Goal: Task Accomplishment & Management: Use online tool/utility

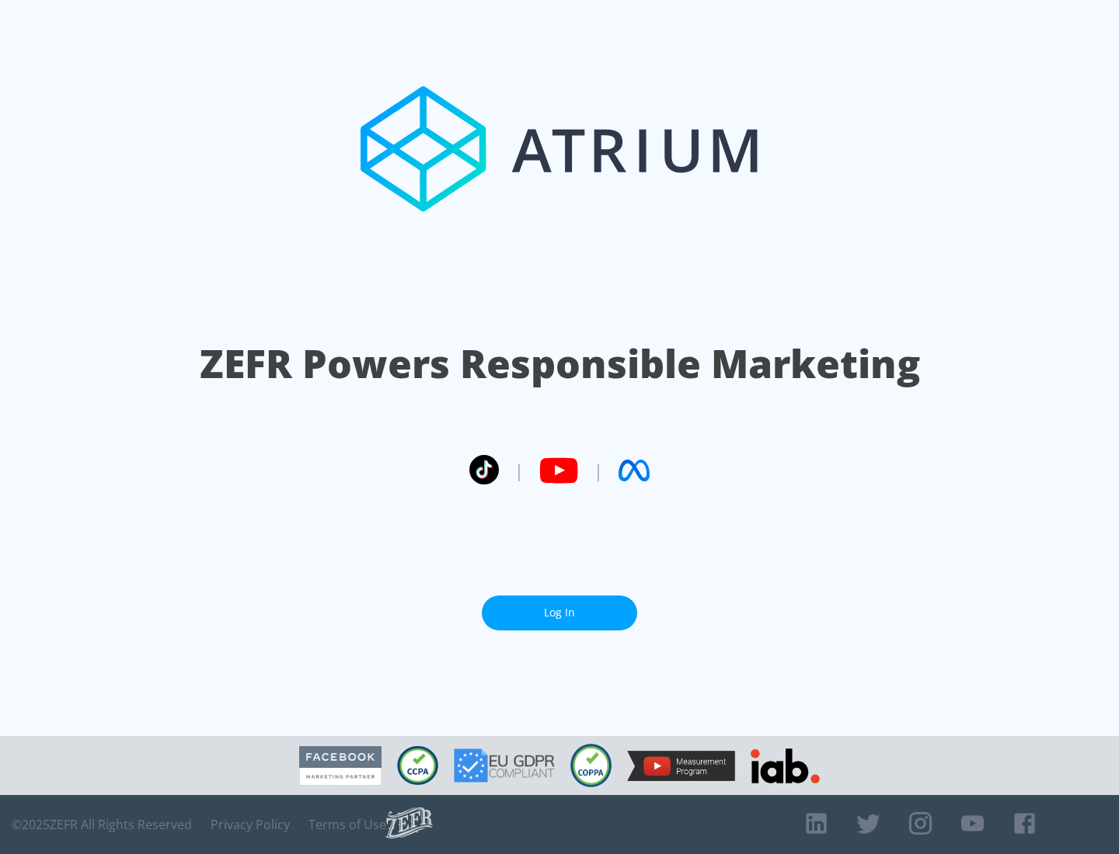
click at [559, 607] on link "Log In" at bounding box center [559, 613] width 155 height 35
